Goal: Task Accomplishment & Management: Manage account settings

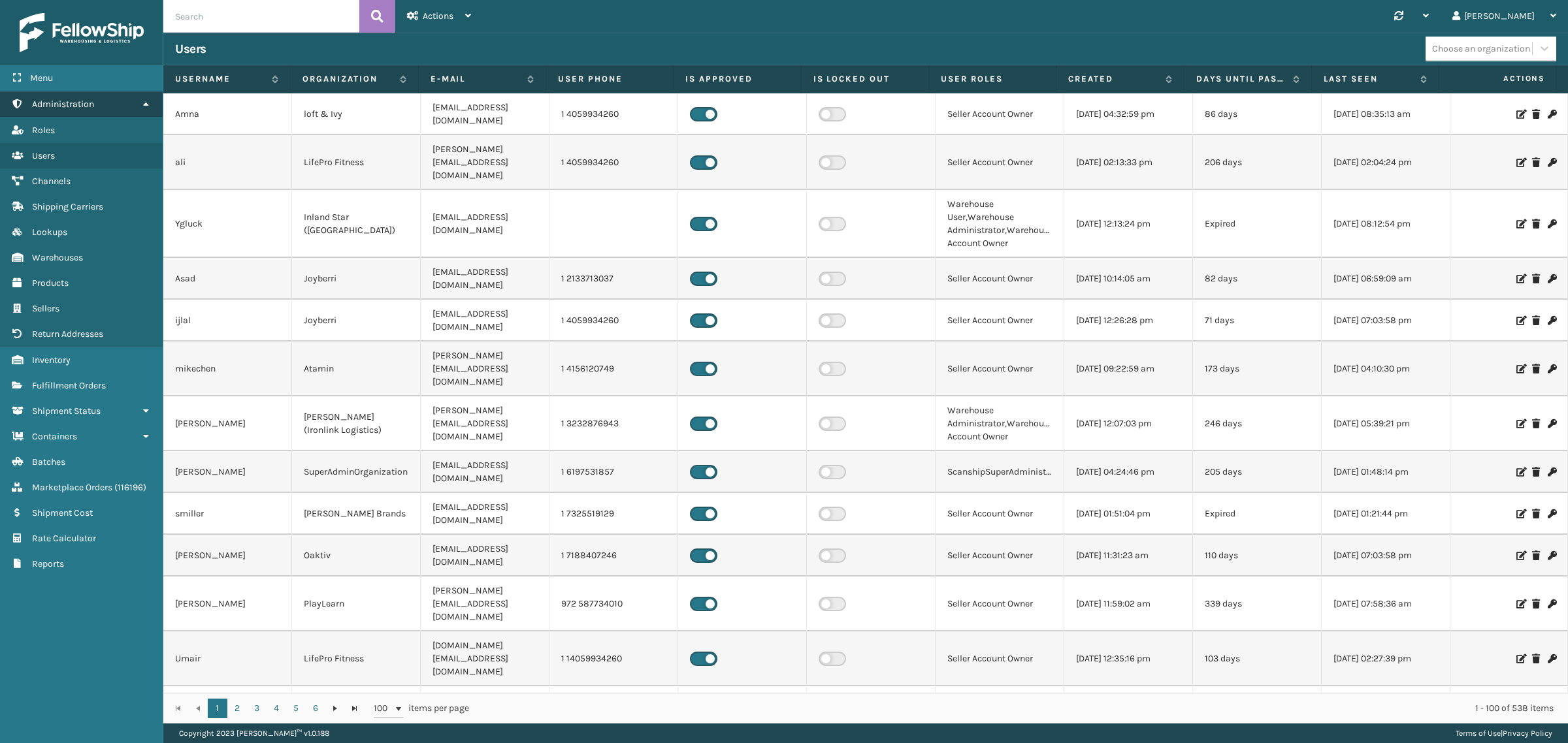
click at [142, 103] on icon at bounding box center [146, 103] width 11 height 9
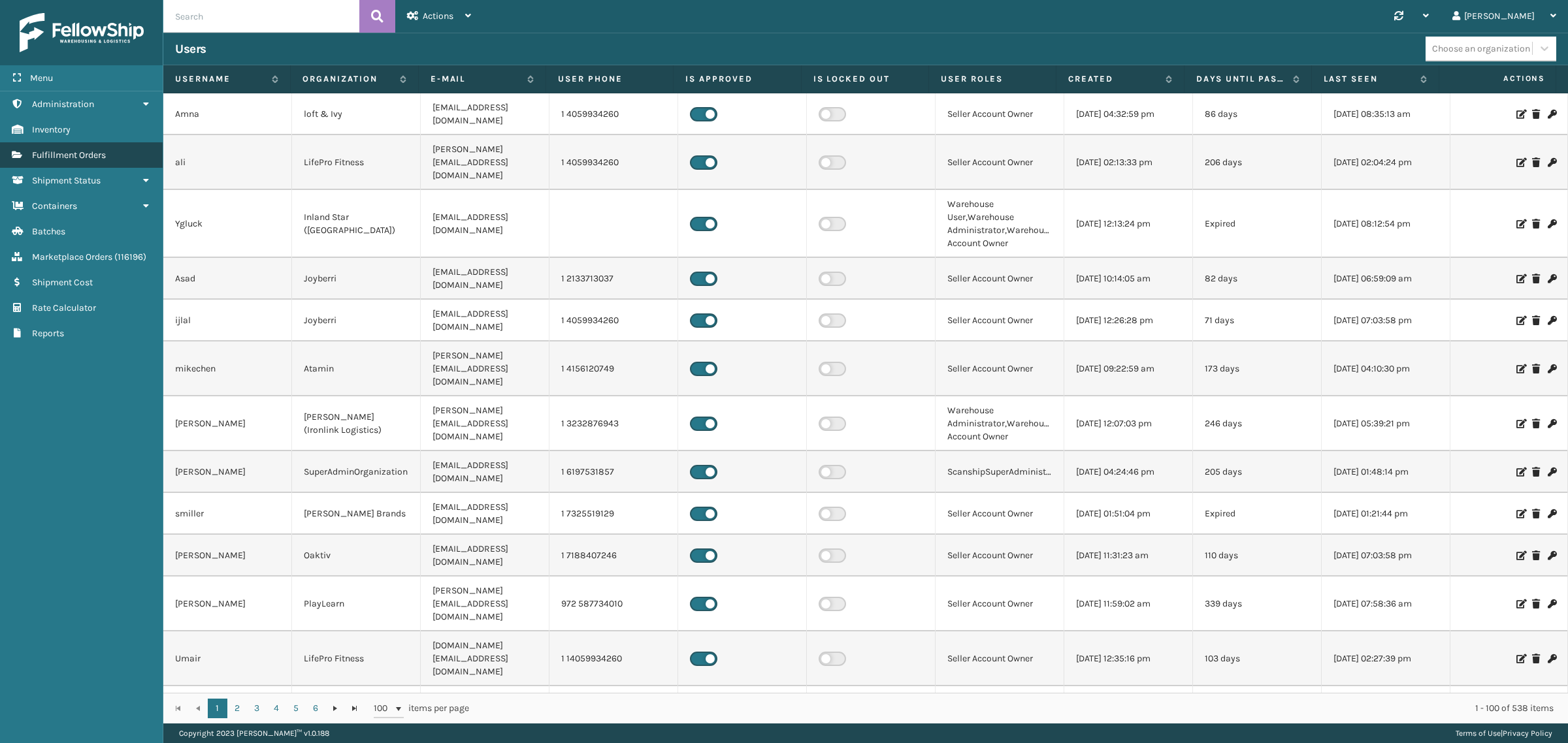
click at [131, 153] on link "Fulfillment Orders" at bounding box center [81, 155] width 163 height 26
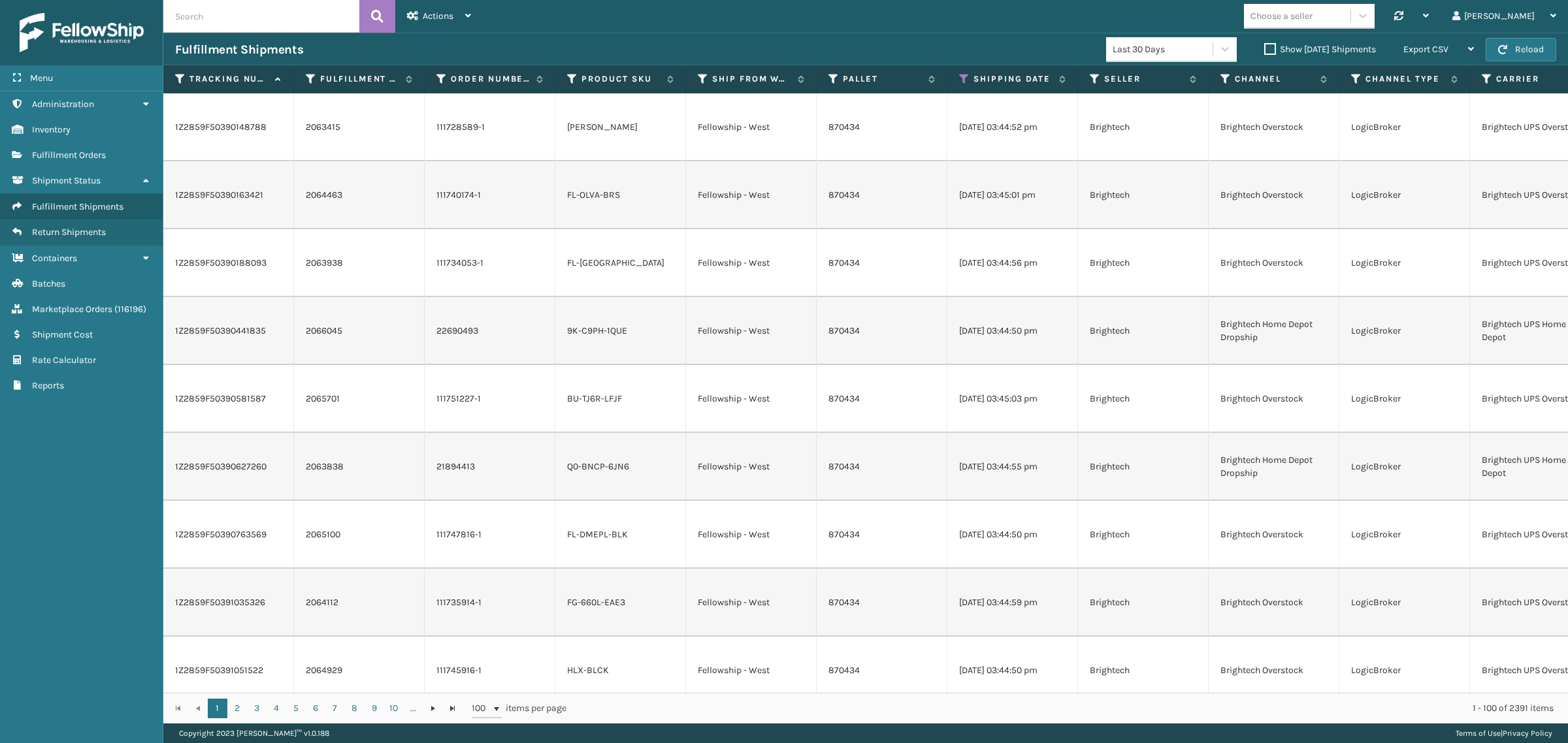
click at [687, 26] on div "Choose a seller Synchronise all channels Gil Log Out" at bounding box center [1025, 16] width 1085 height 33
click at [962, 76] on icon at bounding box center [964, 79] width 11 height 11
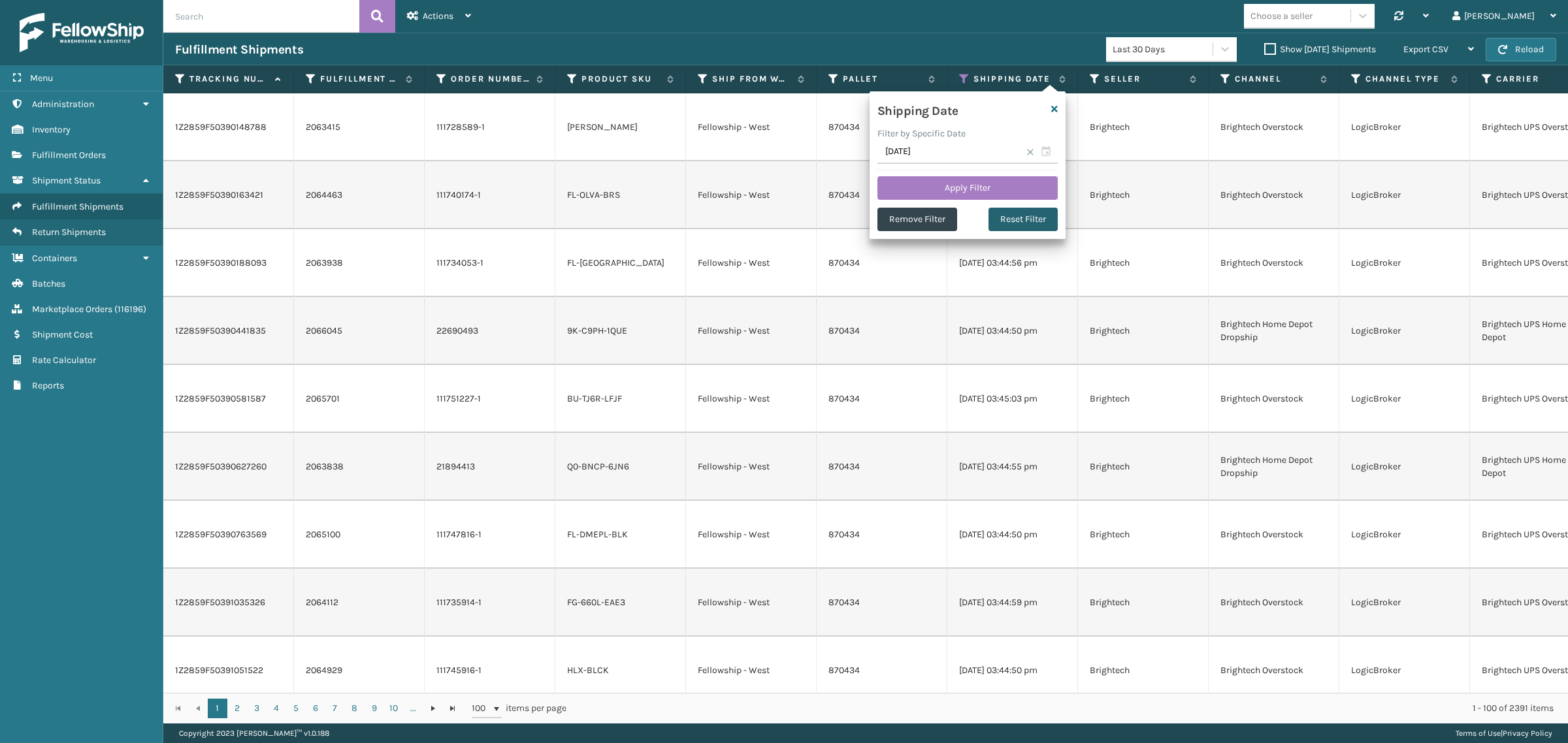
click at [997, 216] on button "Reset Filter" at bounding box center [1022, 219] width 69 height 24
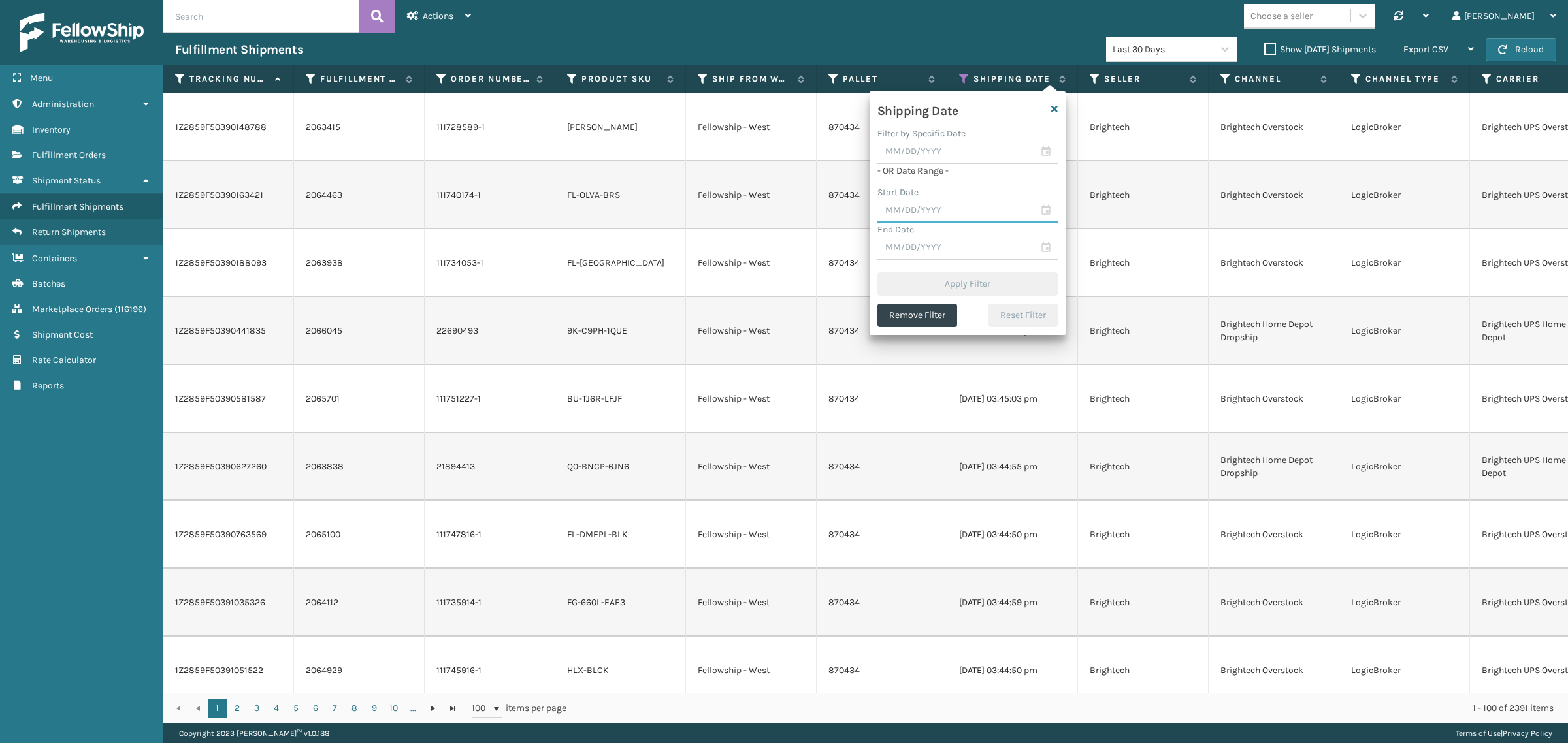
click at [919, 212] on input "text" at bounding box center [968, 211] width 181 height 24
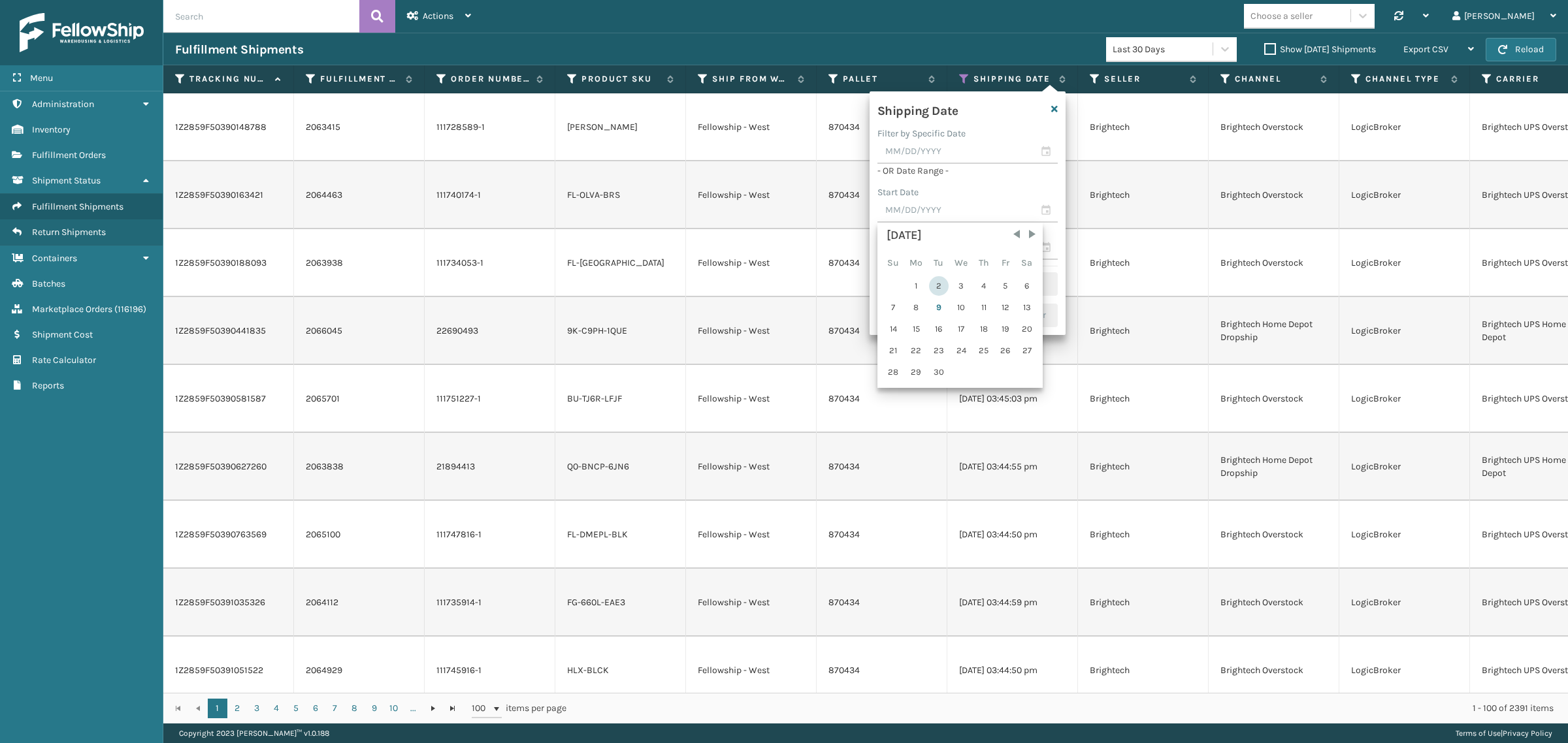
click at [934, 280] on div "2" at bounding box center [938, 285] width 19 height 19
type input "[DATE]"
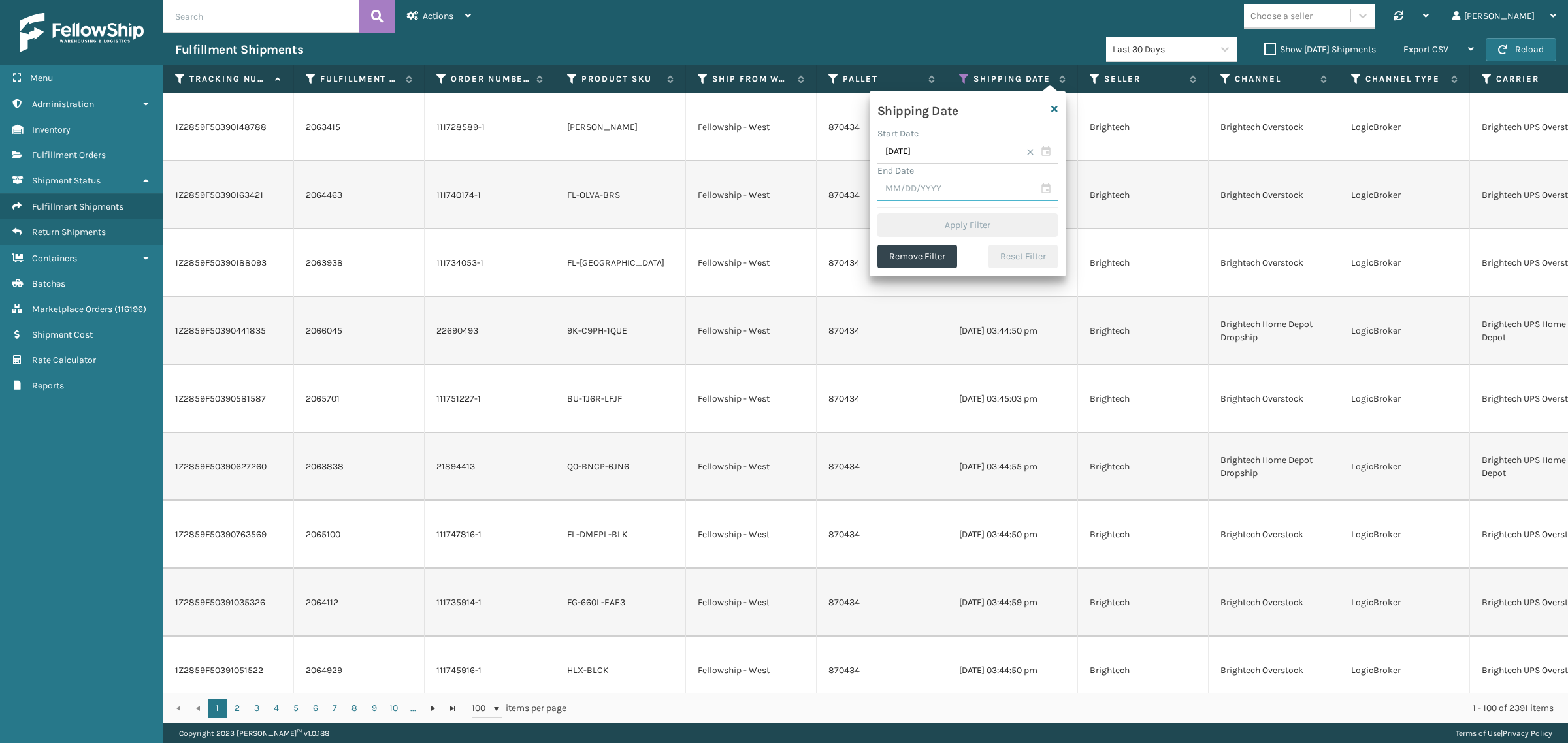
click at [933, 193] on input "text" at bounding box center [968, 189] width 181 height 24
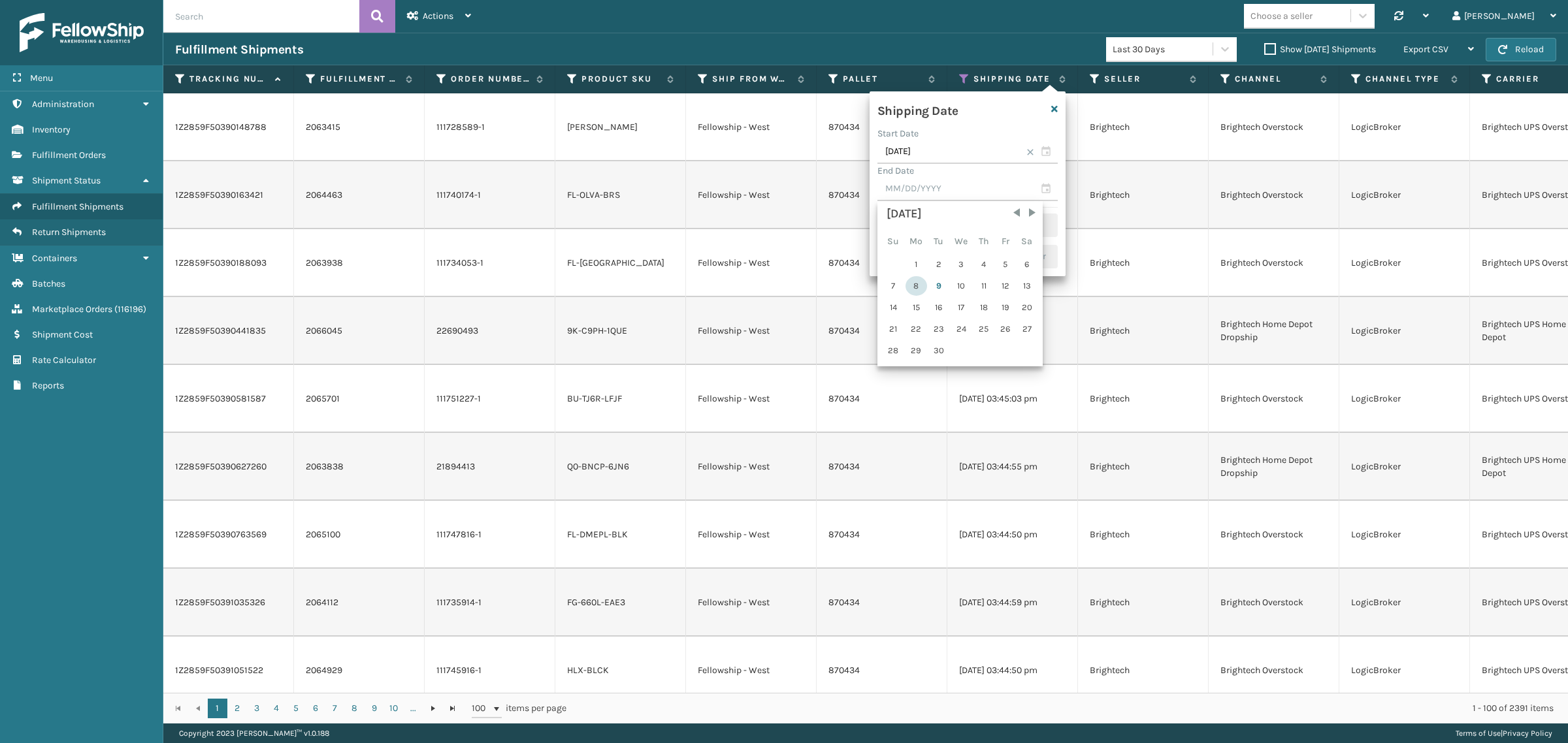
click at [915, 279] on div "8" at bounding box center [916, 285] width 21 height 19
type input "[DATE]"
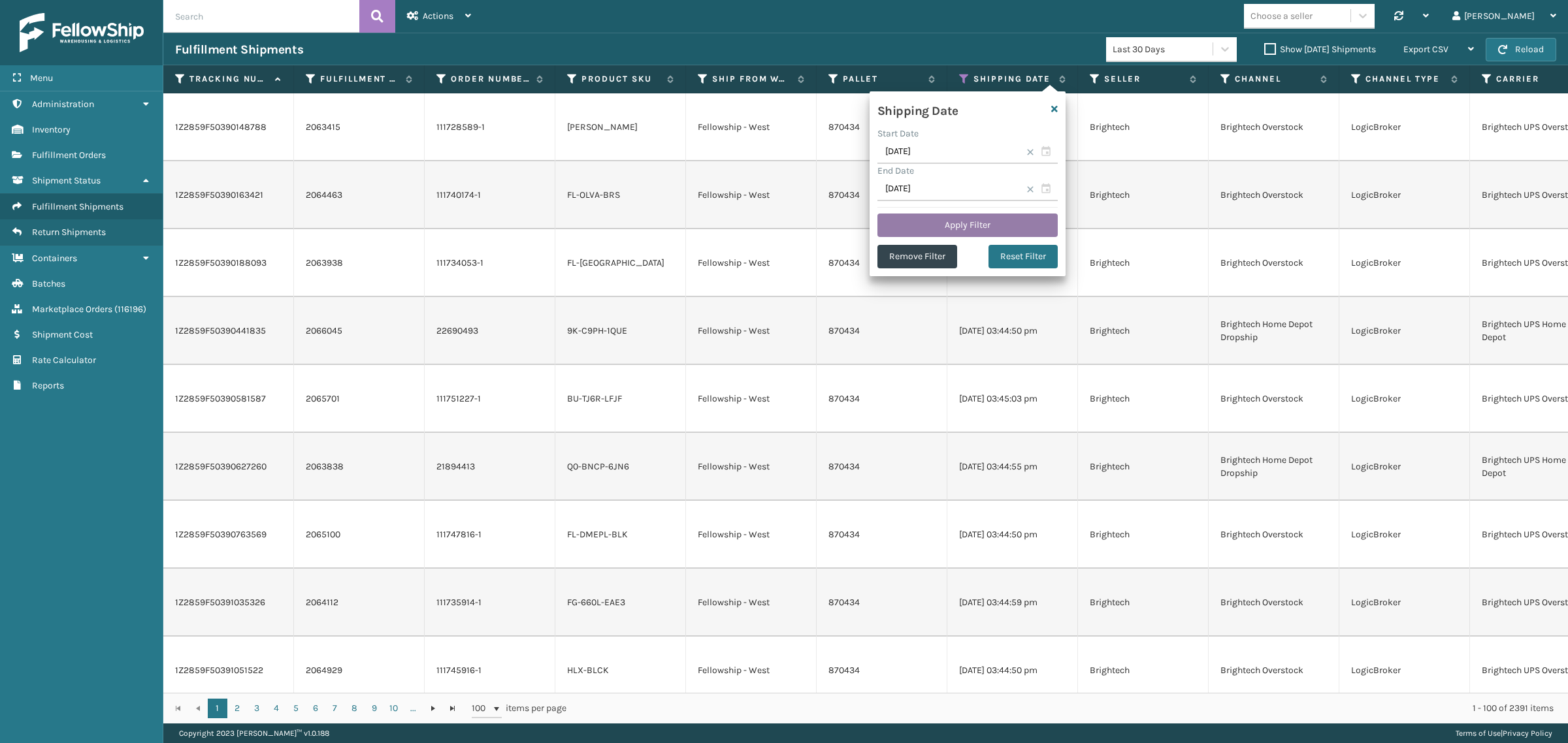
click at [957, 223] on button "Apply Filter" at bounding box center [968, 225] width 181 height 24
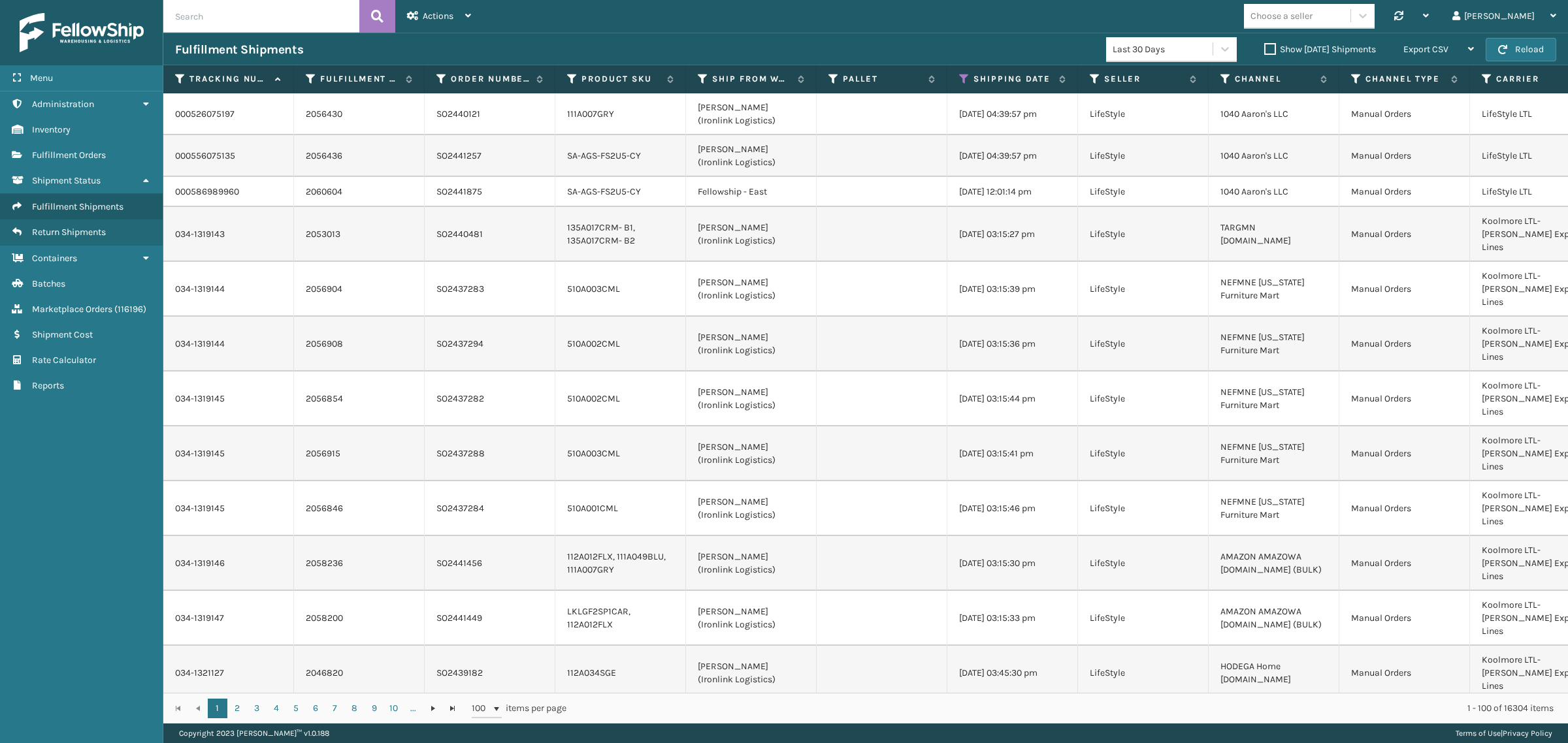
click at [1264, 49] on label "Show [DATE] Shipments" at bounding box center [1320, 49] width 111 height 11
click at [1264, 49] on input "Show [DATE] Shipments" at bounding box center [1264, 46] width 1 height 9
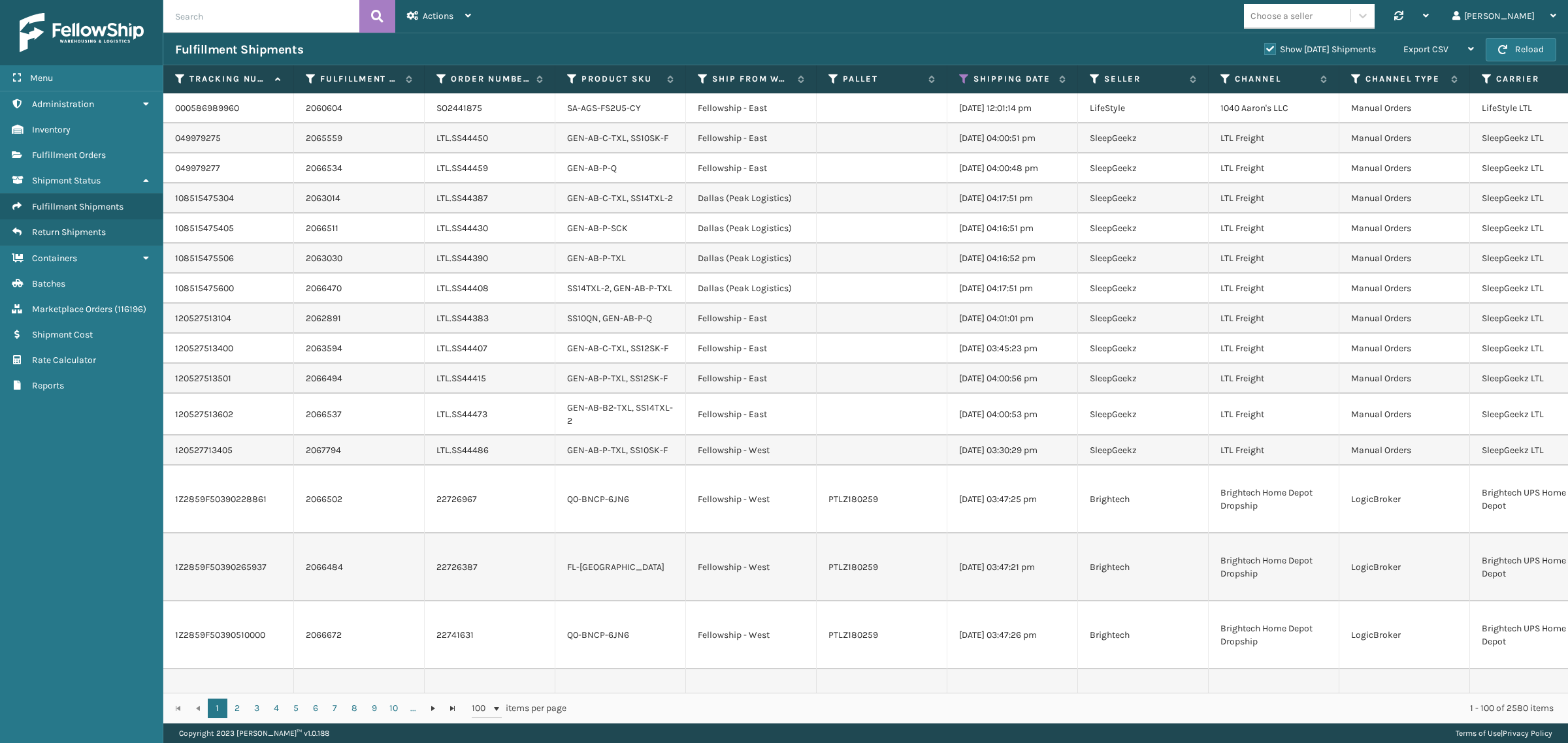
click at [1264, 47] on label "Show [DATE] Shipments" at bounding box center [1320, 49] width 111 height 11
click at [1264, 47] on input "Show [DATE] Shipments" at bounding box center [1264, 46] width 1 height 9
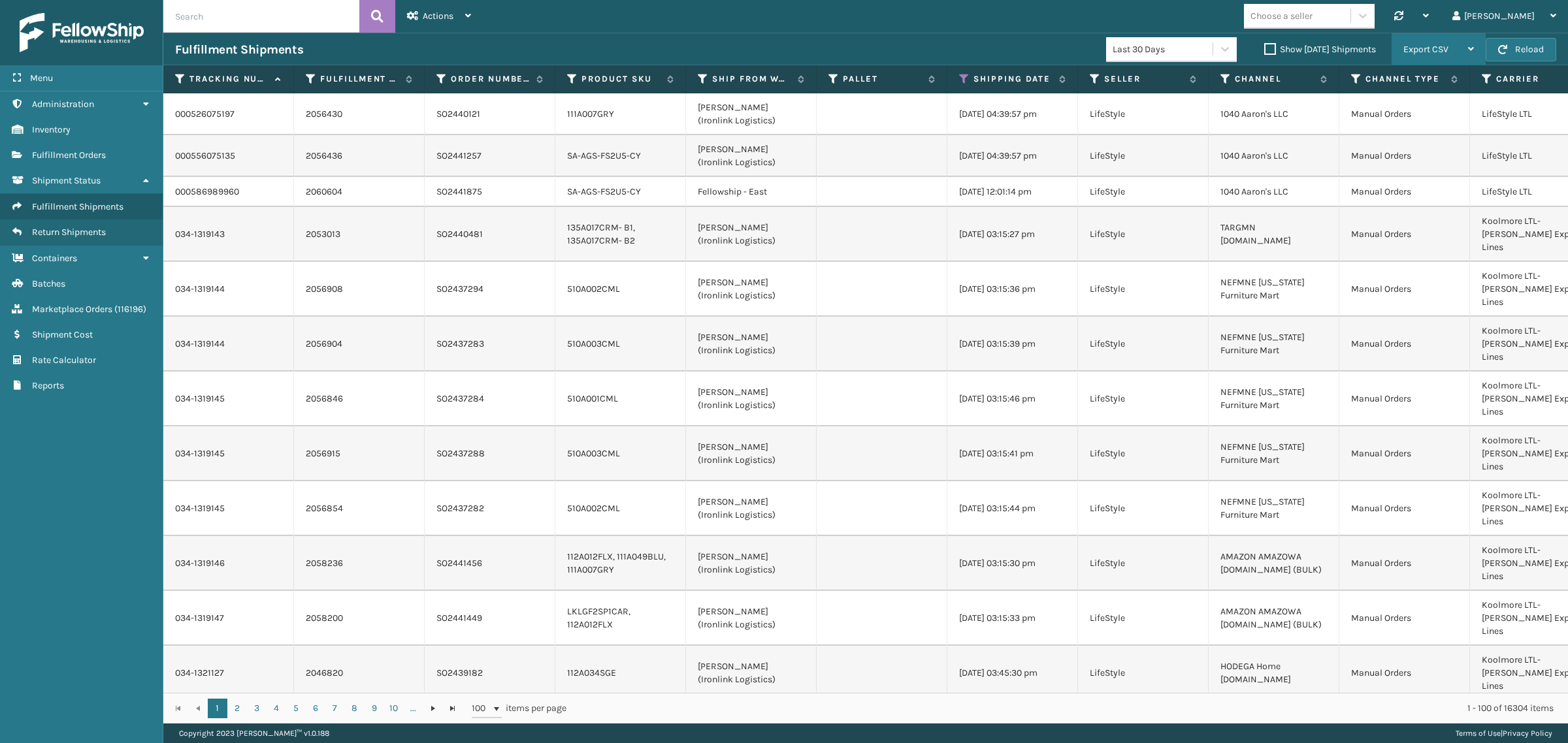
click at [1436, 46] on span "Export CSV" at bounding box center [1425, 49] width 45 height 11
click at [1425, 116] on li "Export All Pages" at bounding box center [1397, 119] width 175 height 35
click at [789, 31] on div "Choose a seller Synchronise all channels Gil Log Out" at bounding box center [1025, 16] width 1085 height 33
click at [1532, 39] on button "Reload" at bounding box center [1521, 49] width 71 height 24
click at [964, 81] on icon at bounding box center [964, 79] width 11 height 11
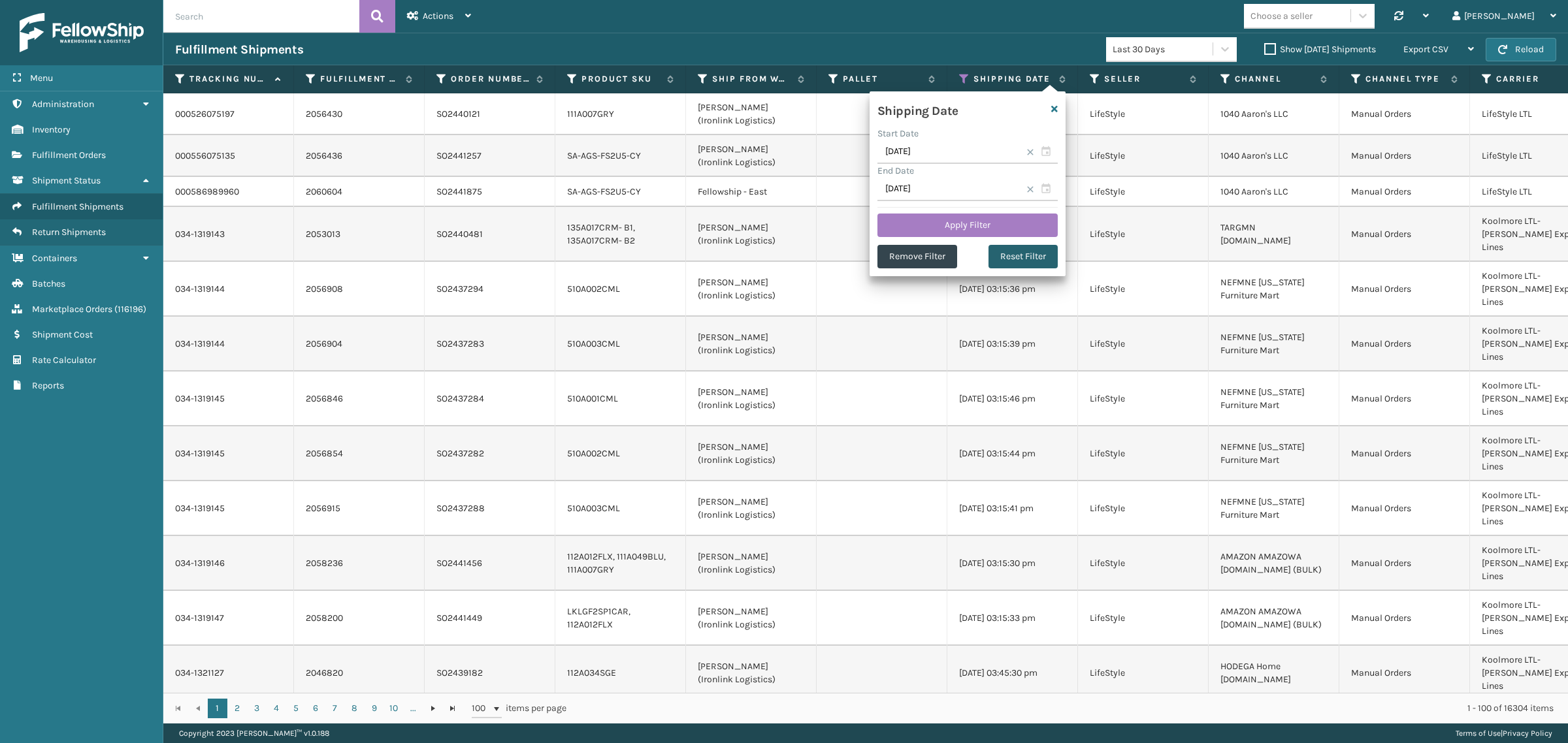
click at [1030, 256] on button "Reset Filter" at bounding box center [1022, 256] width 69 height 24
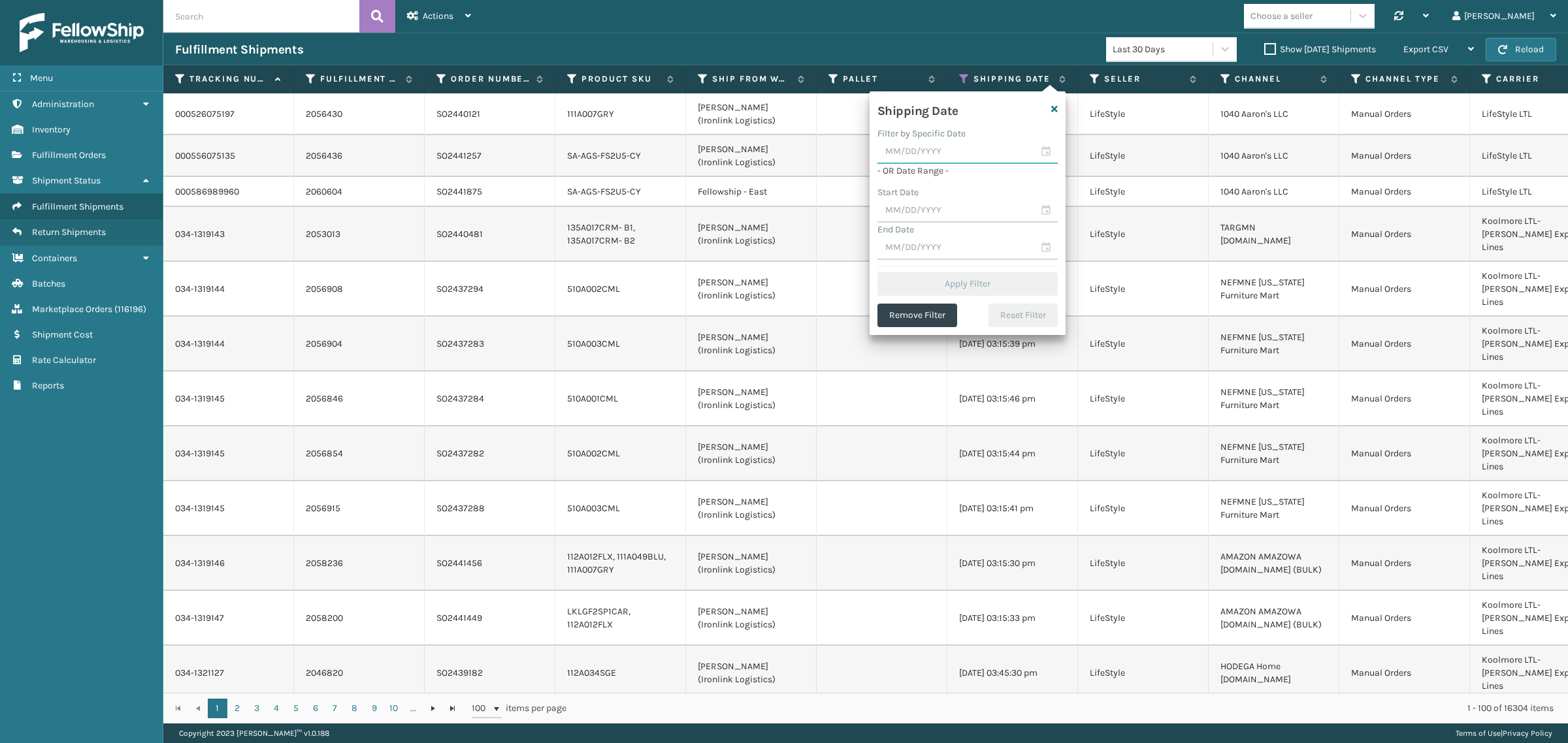
click at [929, 156] on input "text" at bounding box center [968, 152] width 181 height 24
click at [913, 242] on div "8" at bounding box center [916, 248] width 21 height 19
type input "[DATE]"
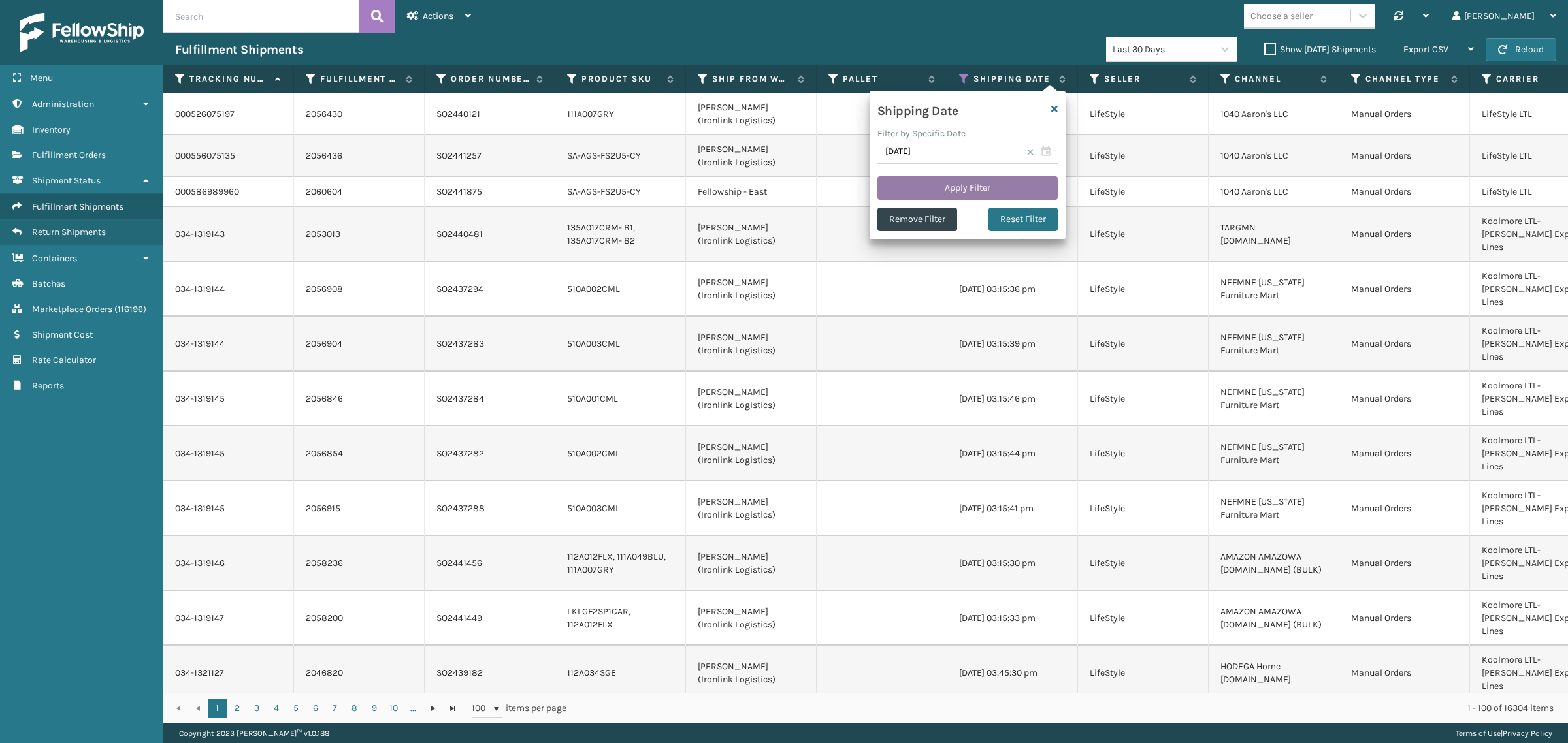
click at [933, 184] on button "Apply Filter" at bounding box center [968, 188] width 181 height 24
